Goal: Information Seeking & Learning: Learn about a topic

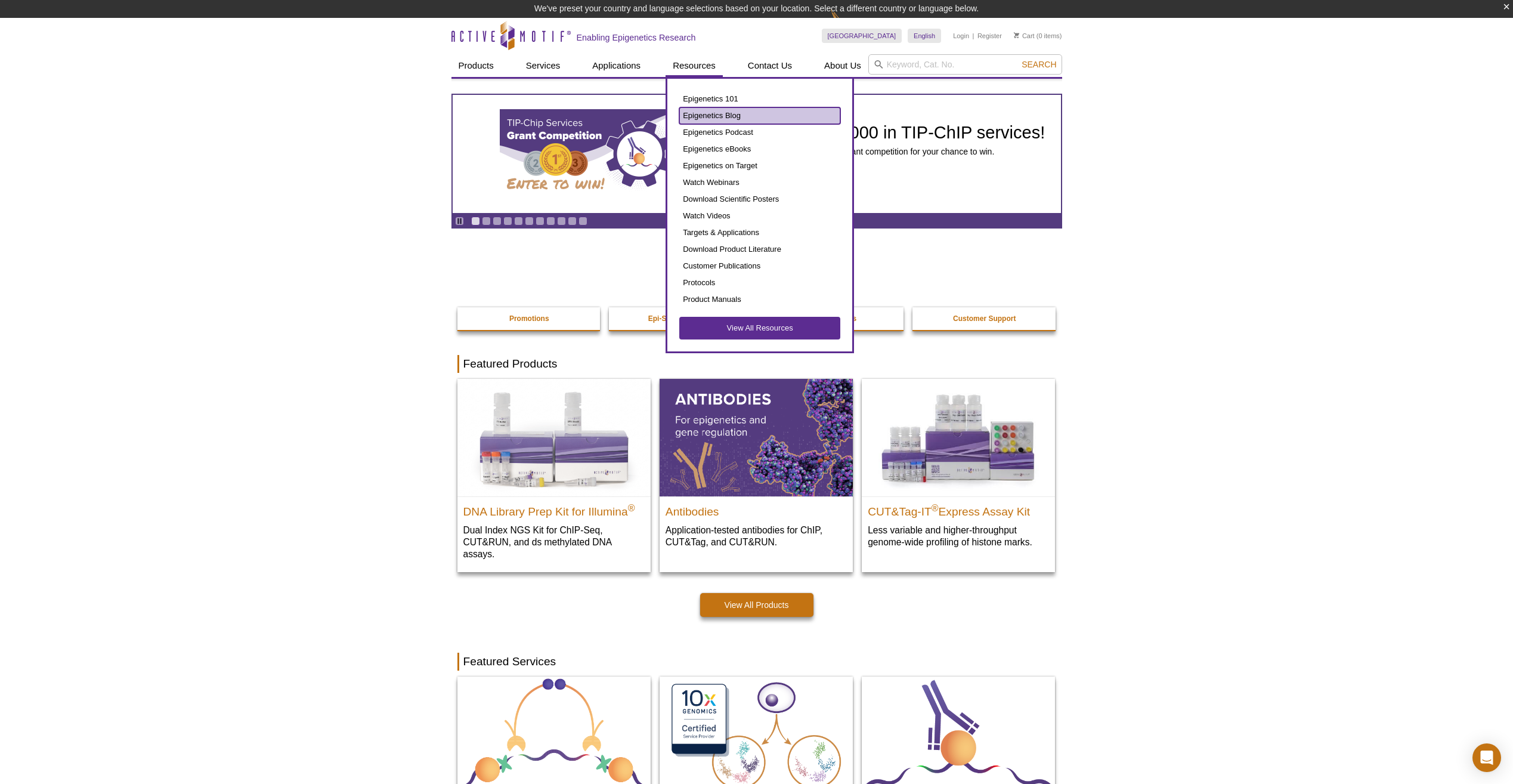
click at [711, 116] on link "Epigenetics Blog" at bounding box center [759, 115] width 161 height 17
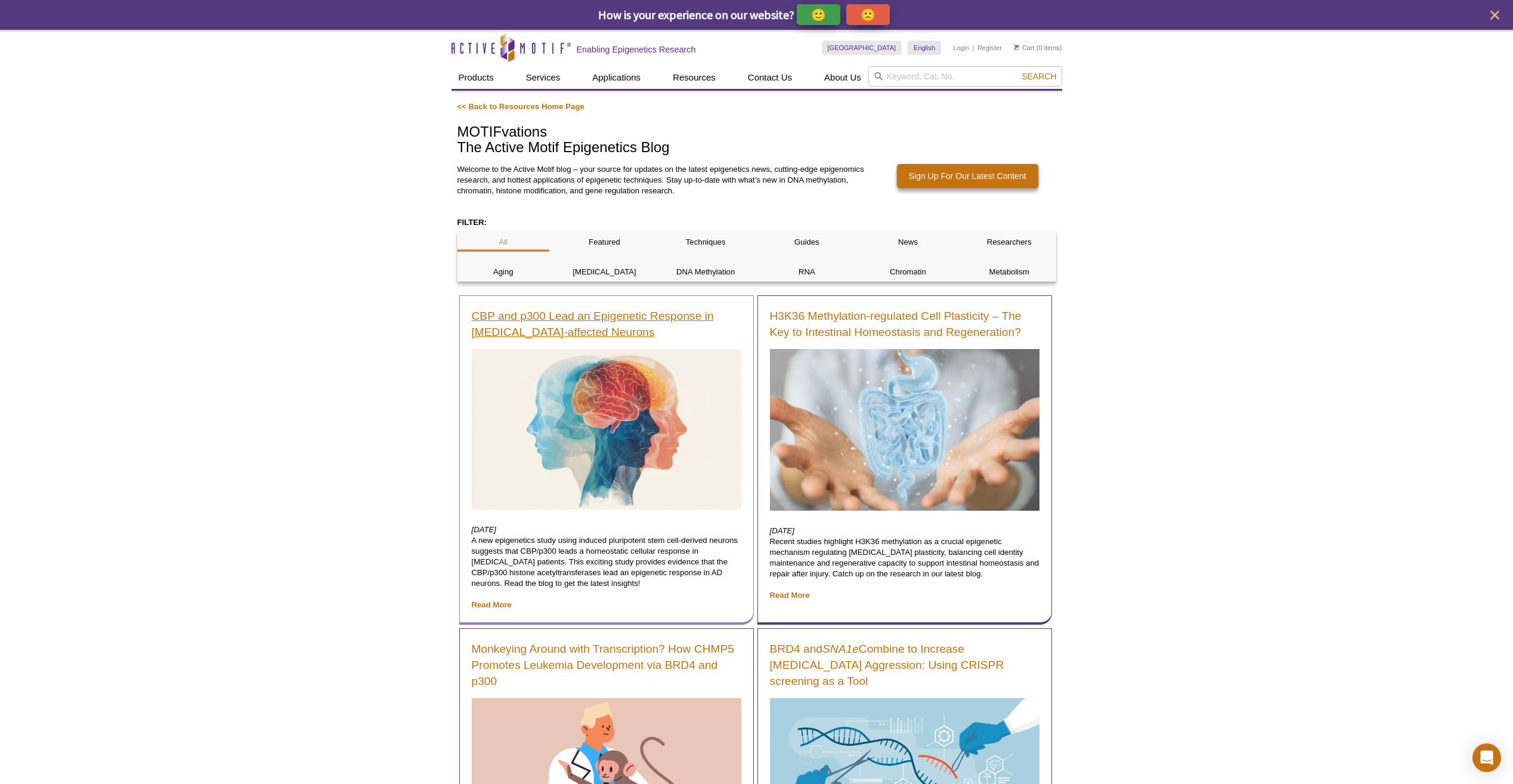
drag, startPoint x: 461, startPoint y: 328, endPoint x: 664, endPoint y: 339, distance: 203.3
click at [664, 339] on div "CBP and p300 Lead an Epigenetic Response in [MEDICAL_DATA]-affected Neurons [DA…" at bounding box center [607, 459] width 295 height 330
copy link "CBP and p300 Lead an Epigenetic Response in [MEDICAL_DATA]-affected Neurons"
